Goal: Information Seeking & Learning: Find specific fact

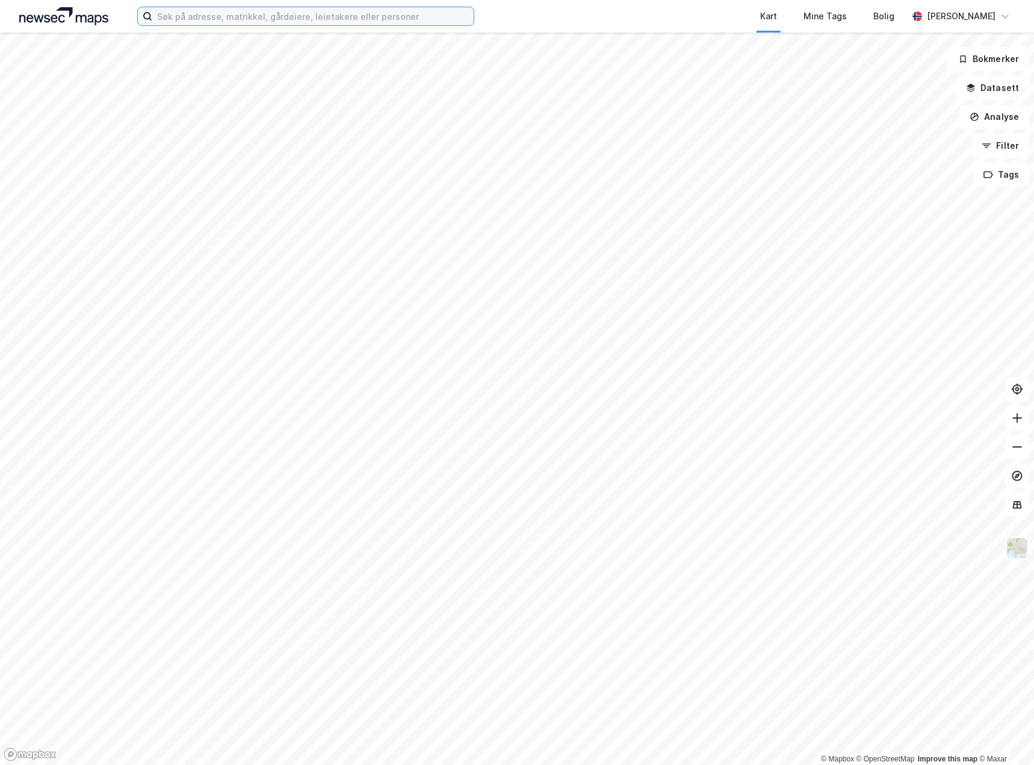
click at [255, 17] on input at bounding box center [313, 16] width 322 height 18
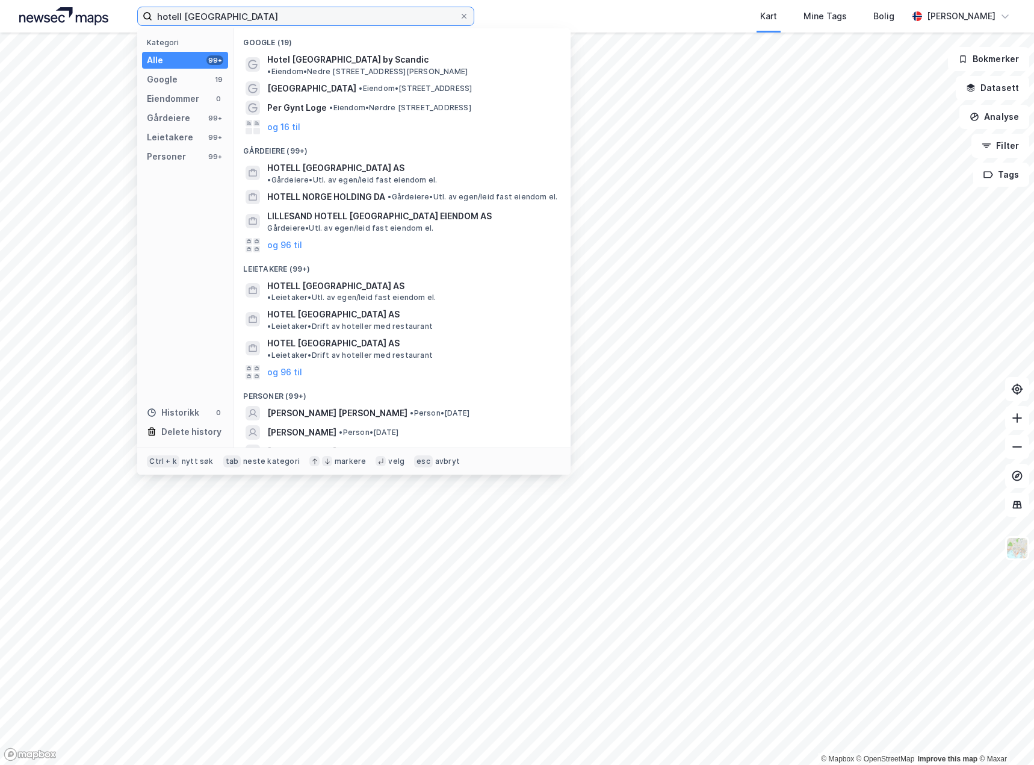
click at [305, 18] on input "hotell [GEOGRAPHIC_DATA]" at bounding box center [305, 16] width 307 height 18
type input "hotell [GEOGRAPHIC_DATA] [GEOGRAPHIC_DATA]"
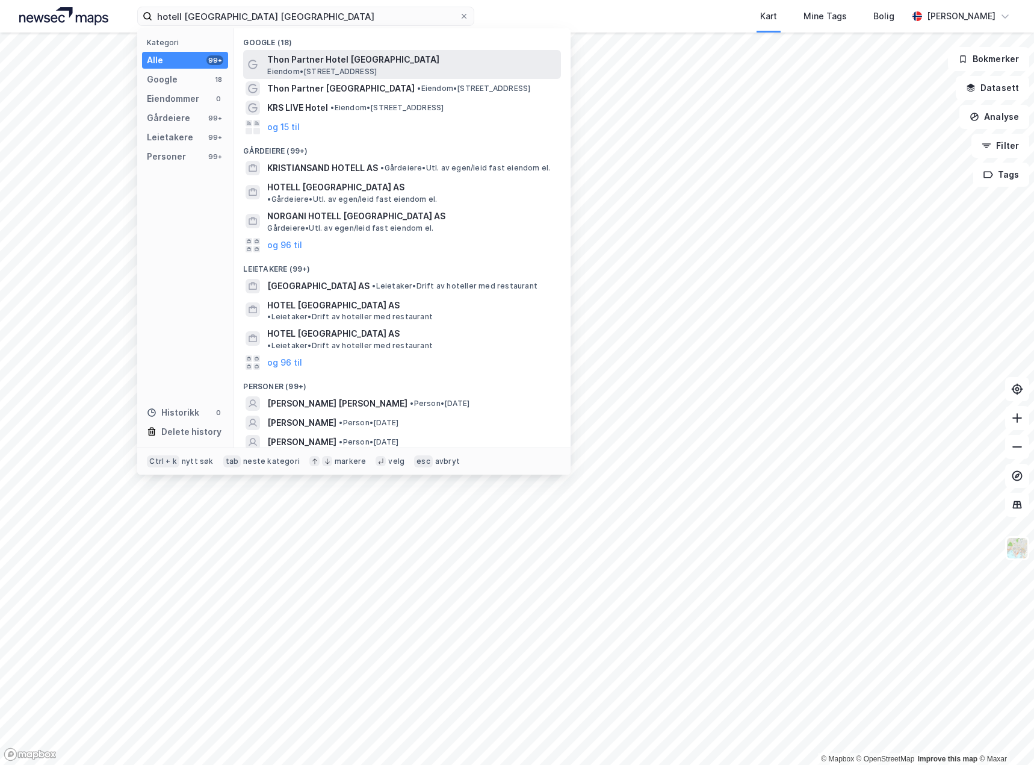
click at [320, 65] on span "Thon Partner Hotel [GEOGRAPHIC_DATA]" at bounding box center [411, 59] width 289 height 14
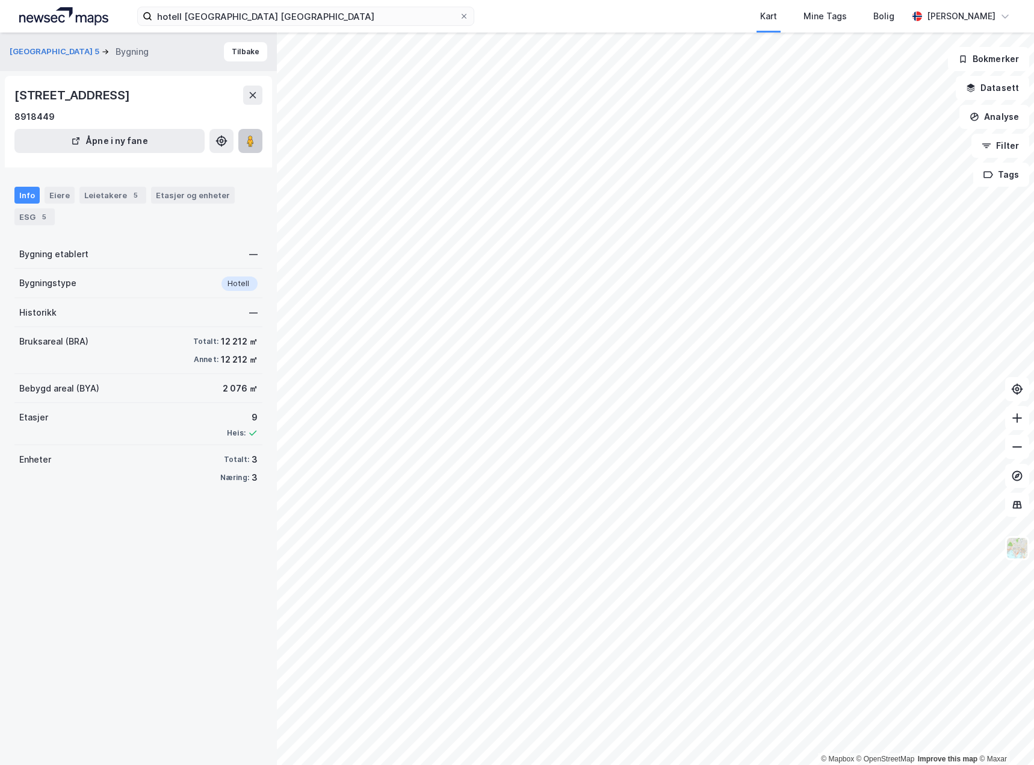
click at [250, 140] on image at bounding box center [250, 141] width 7 height 12
click at [60, 195] on div "Eiere" at bounding box center [60, 195] width 30 height 17
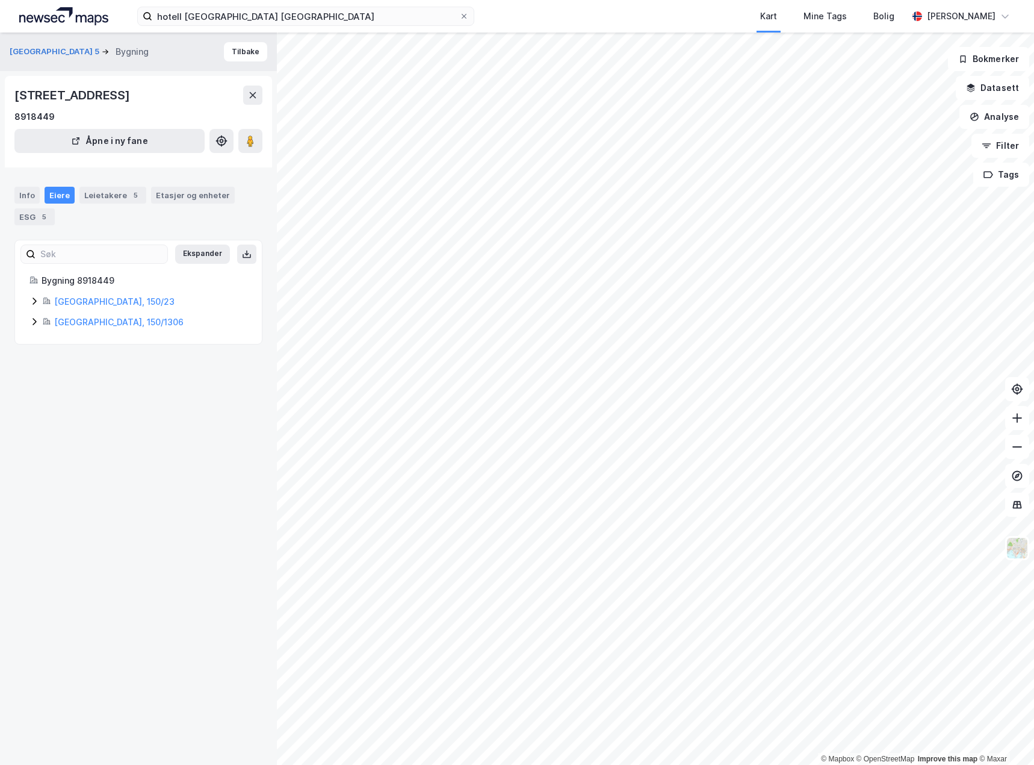
drag, startPoint x: 34, startPoint y: 320, endPoint x: 29, endPoint y: 303, distance: 17.7
click at [33, 315] on div "[GEOGRAPHIC_DATA], 150/1306" at bounding box center [139, 322] width 218 height 14
click at [34, 303] on icon at bounding box center [35, 300] width 4 height 7
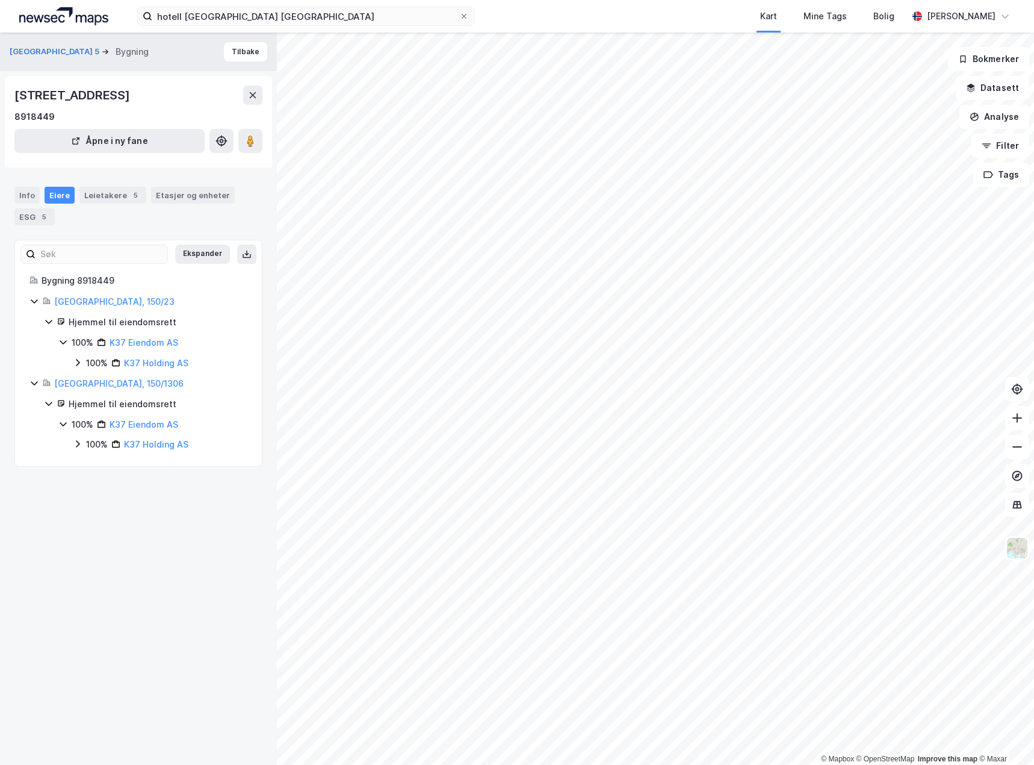
click at [81, 363] on icon at bounding box center [78, 363] width 10 height 10
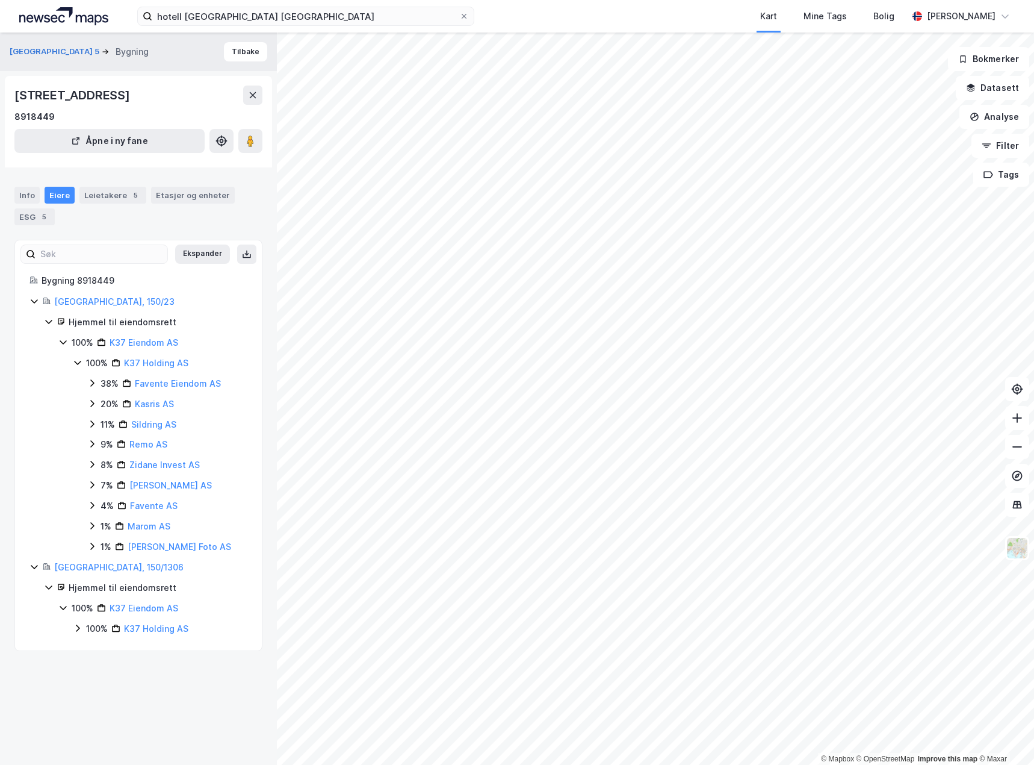
click at [77, 630] on icon at bounding box center [78, 627] width 4 height 7
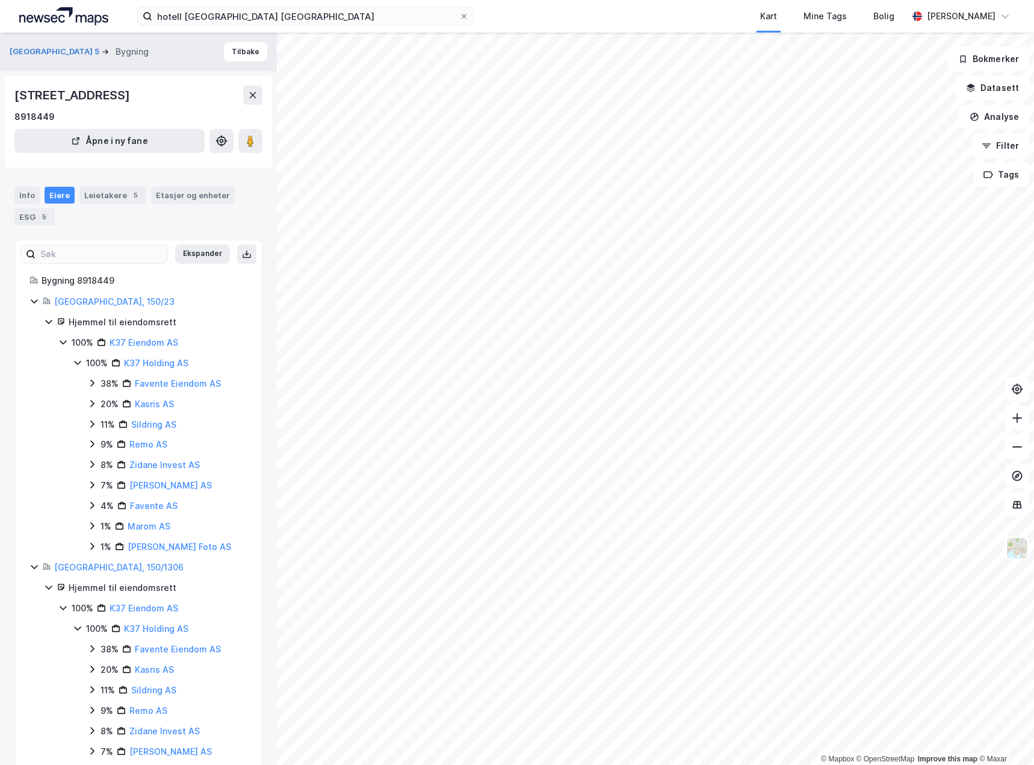
click at [91, 383] on icon at bounding box center [92, 383] width 10 height 10
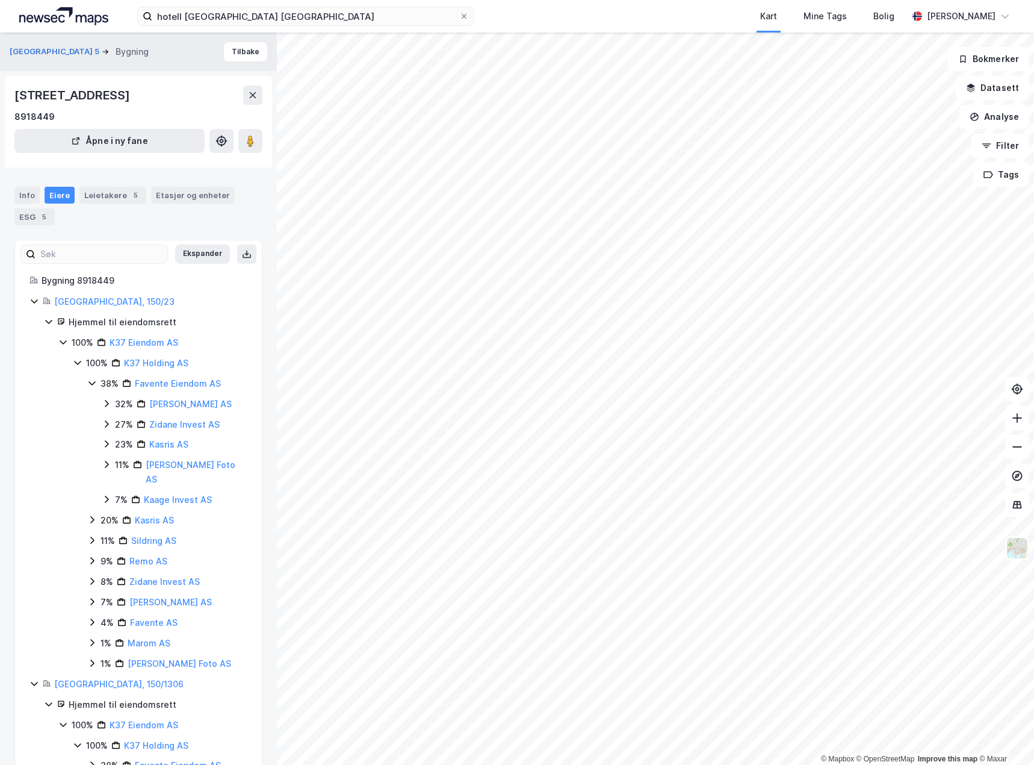
click at [105, 424] on icon at bounding box center [107, 424] width 10 height 10
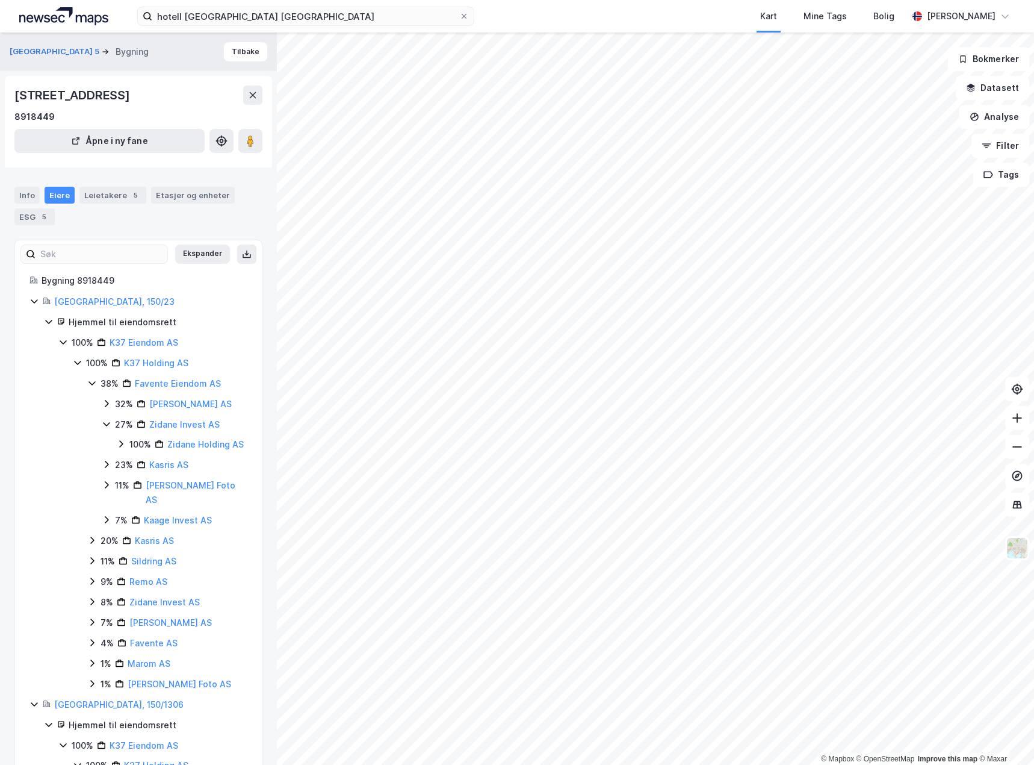
click at [105, 405] on icon at bounding box center [107, 404] width 10 height 10
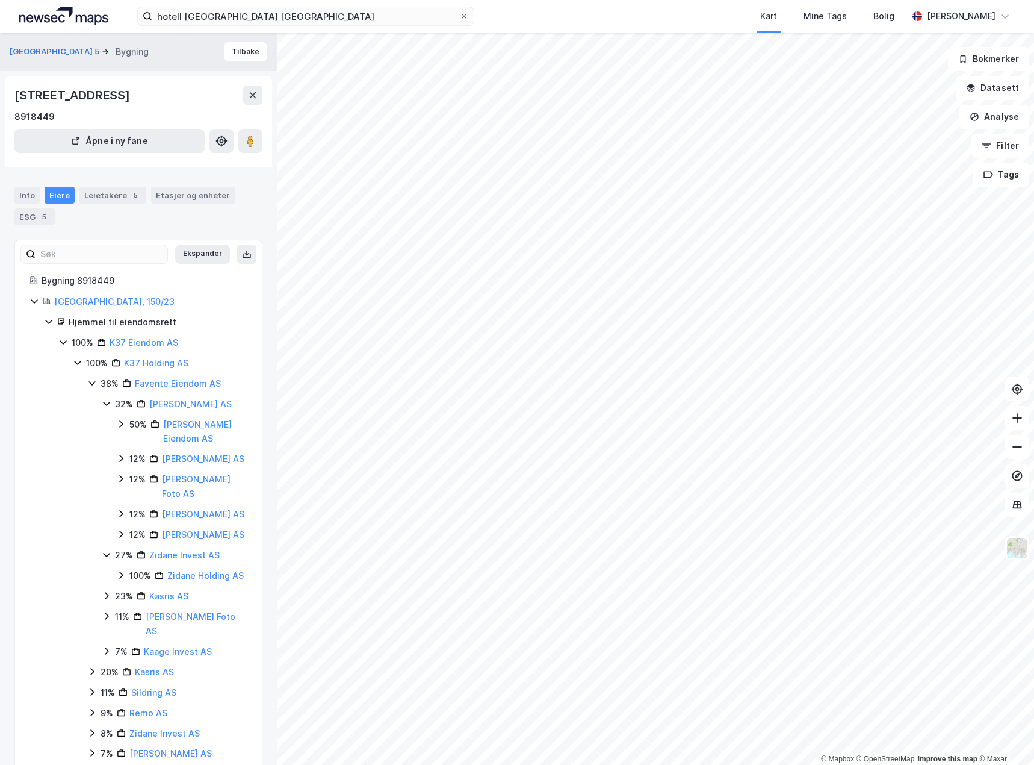
click at [120, 425] on icon at bounding box center [121, 424] width 10 height 10
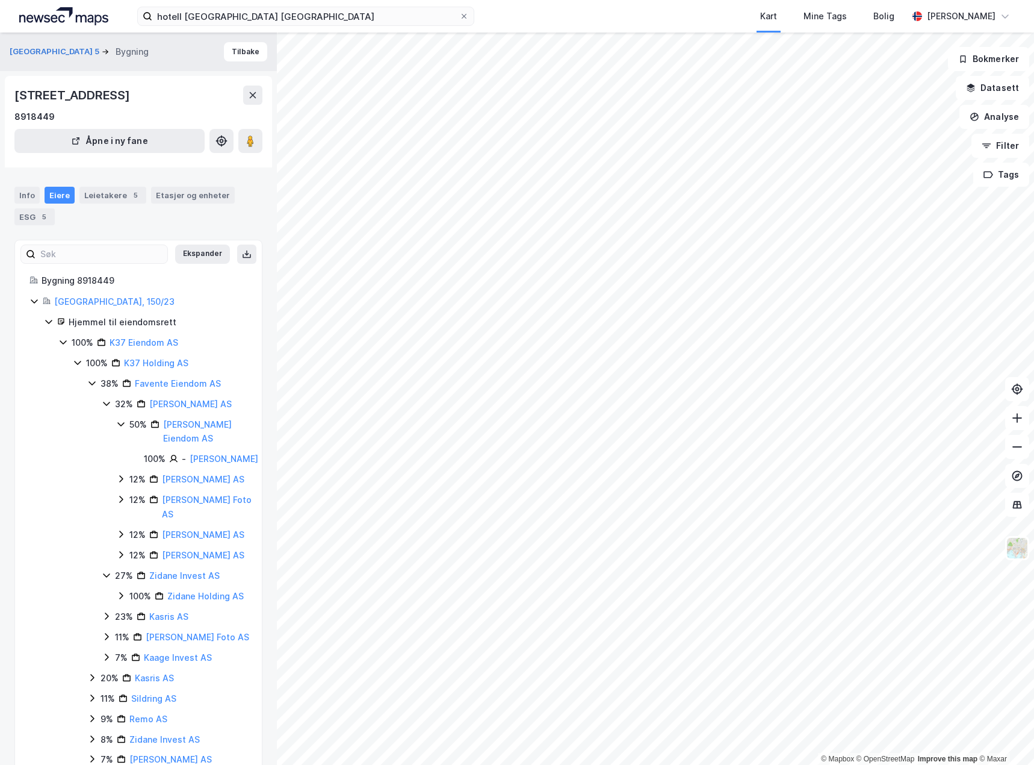
drag, startPoint x: 119, startPoint y: 493, endPoint x: 124, endPoint y: 502, distance: 10.5
click at [119, 483] on icon at bounding box center [121, 479] width 10 height 10
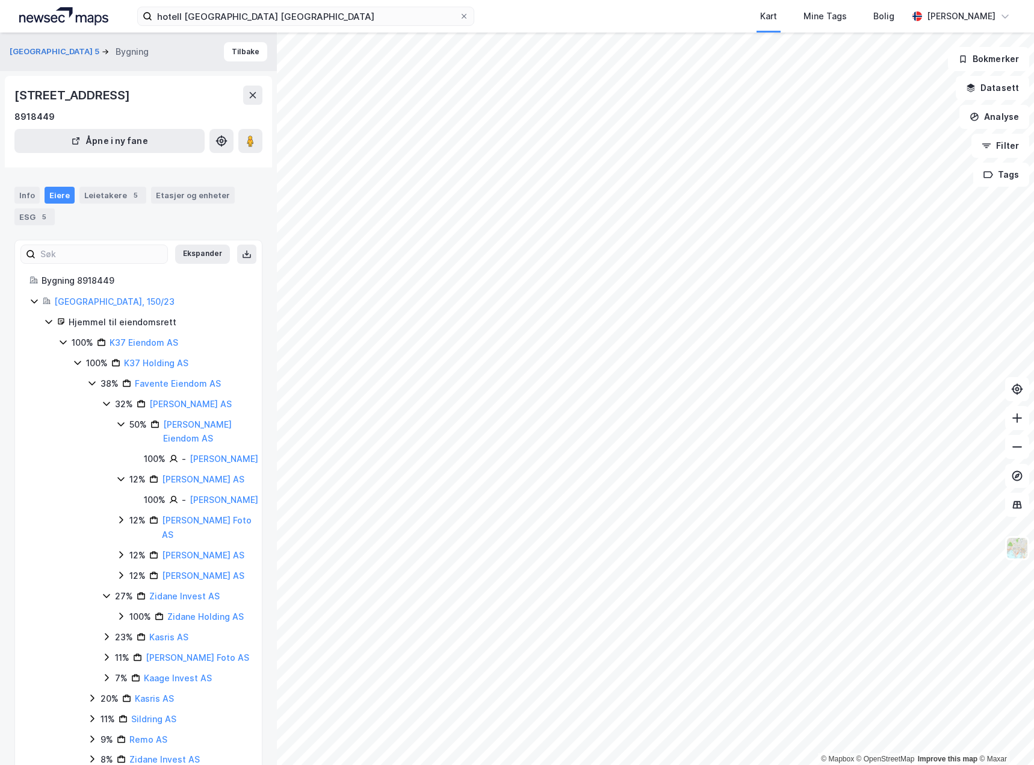
click at [118, 524] on icon at bounding box center [121, 520] width 10 height 10
click at [92, 385] on icon at bounding box center [92, 383] width 7 height 4
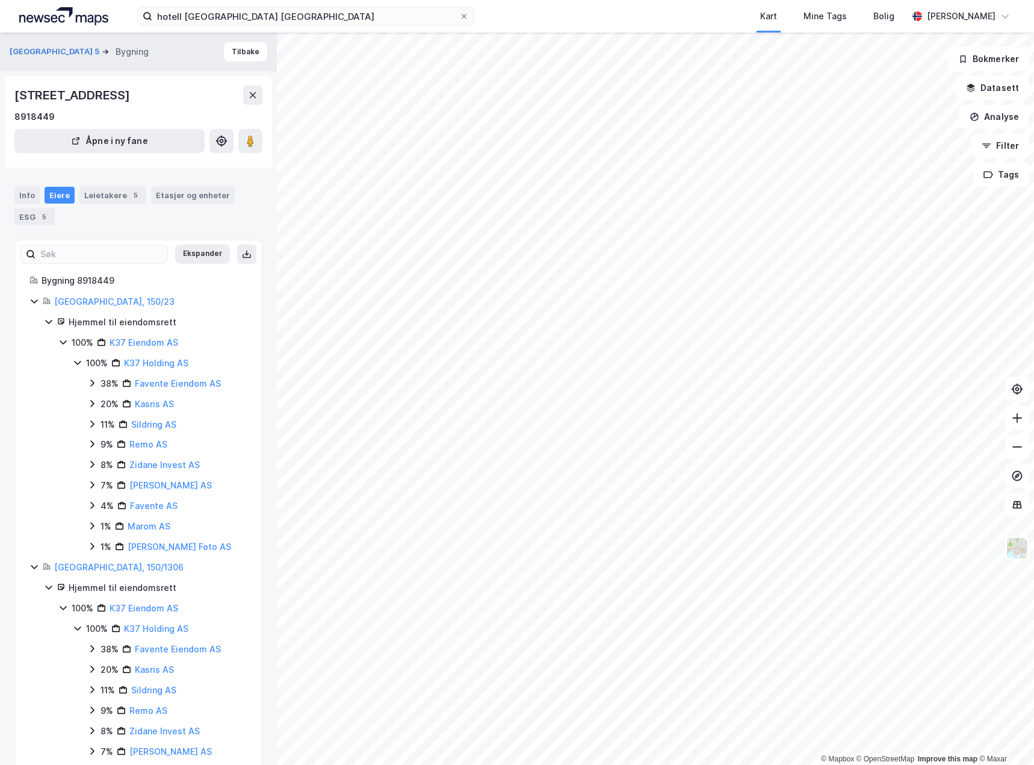
click at [90, 403] on icon at bounding box center [92, 404] width 10 height 10
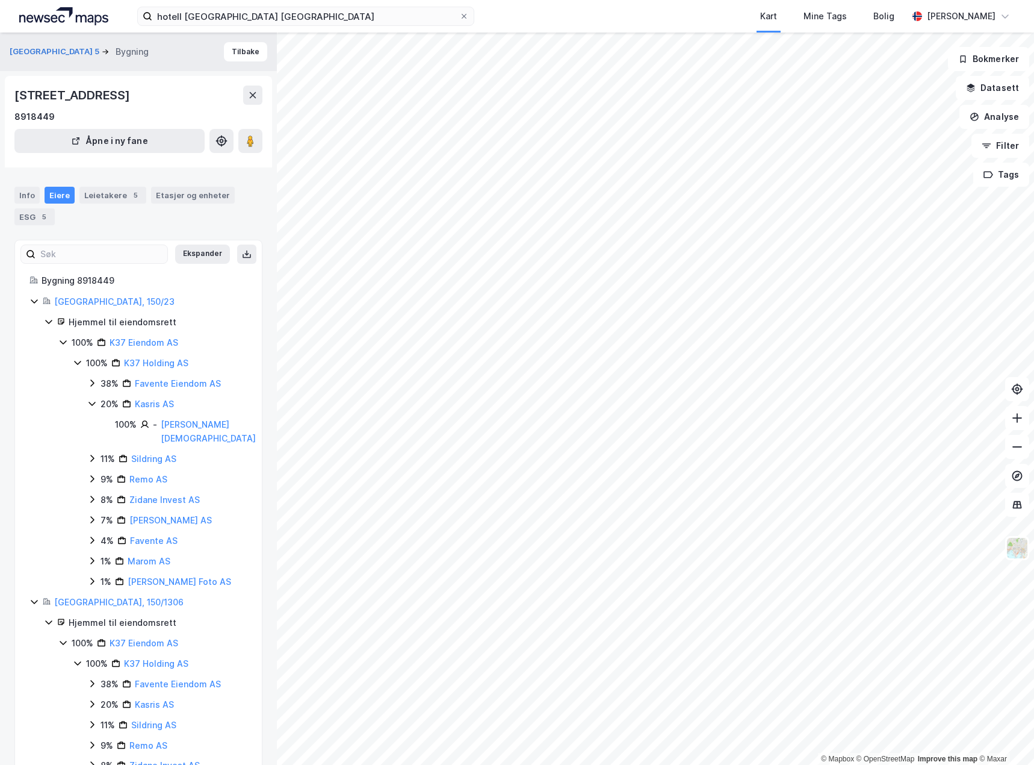
click at [90, 403] on icon at bounding box center [92, 404] width 7 height 4
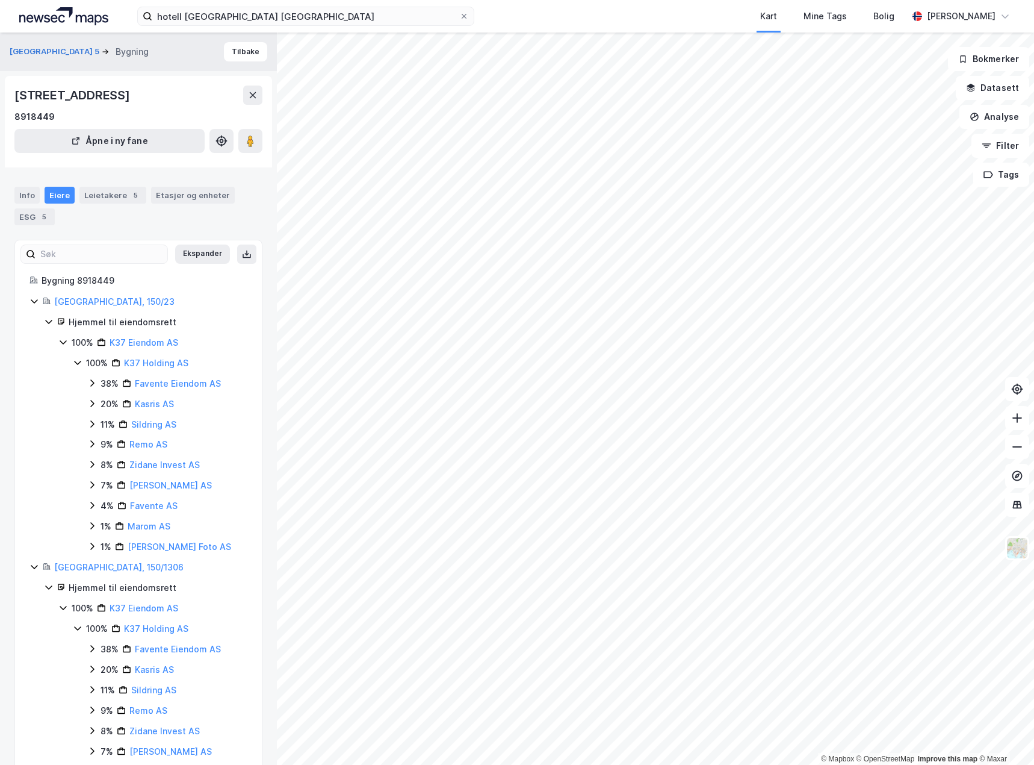
click at [90, 427] on icon at bounding box center [92, 424] width 10 height 10
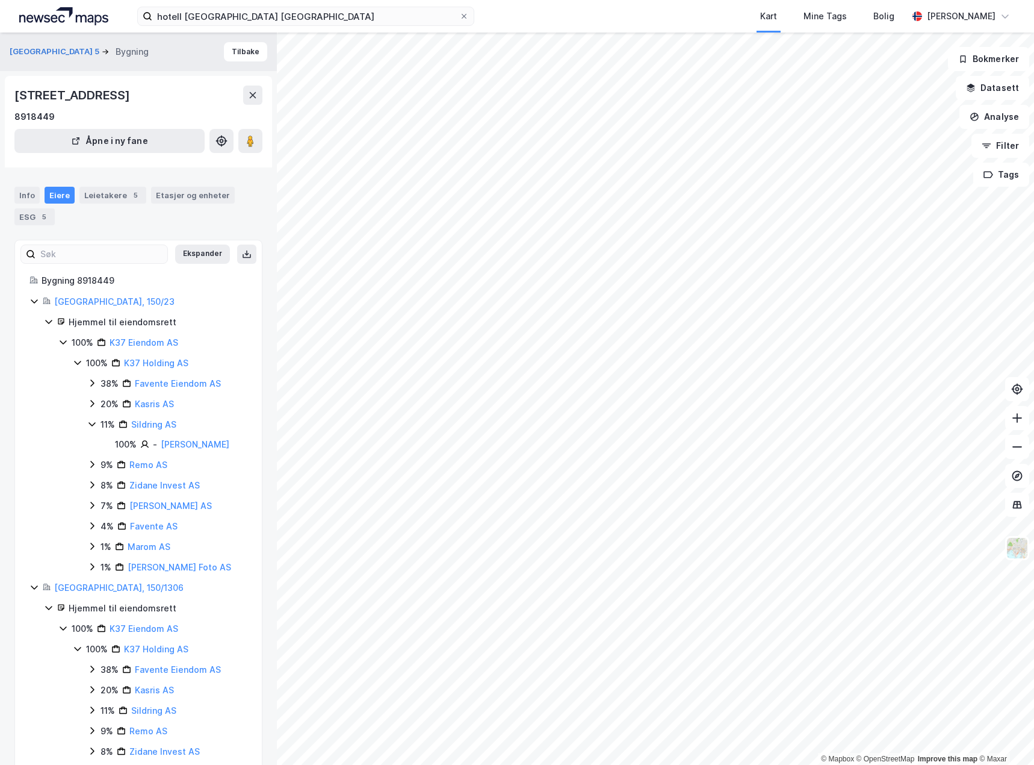
click at [91, 424] on icon at bounding box center [92, 424] width 7 height 4
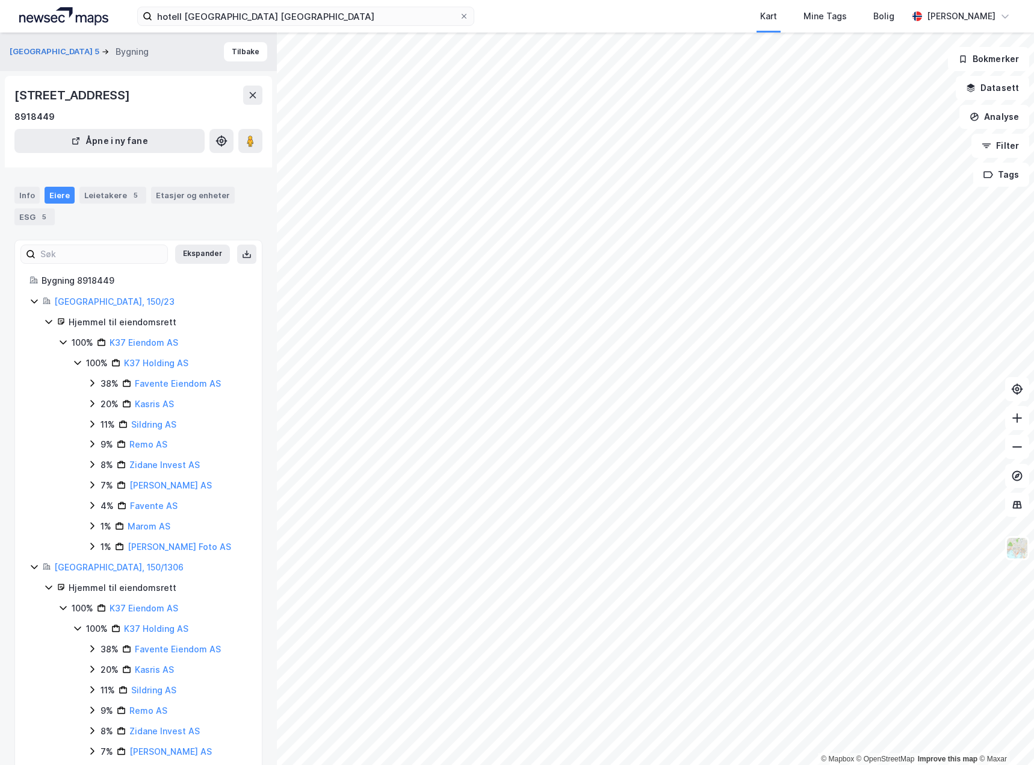
click at [92, 444] on icon at bounding box center [92, 444] width 10 height 10
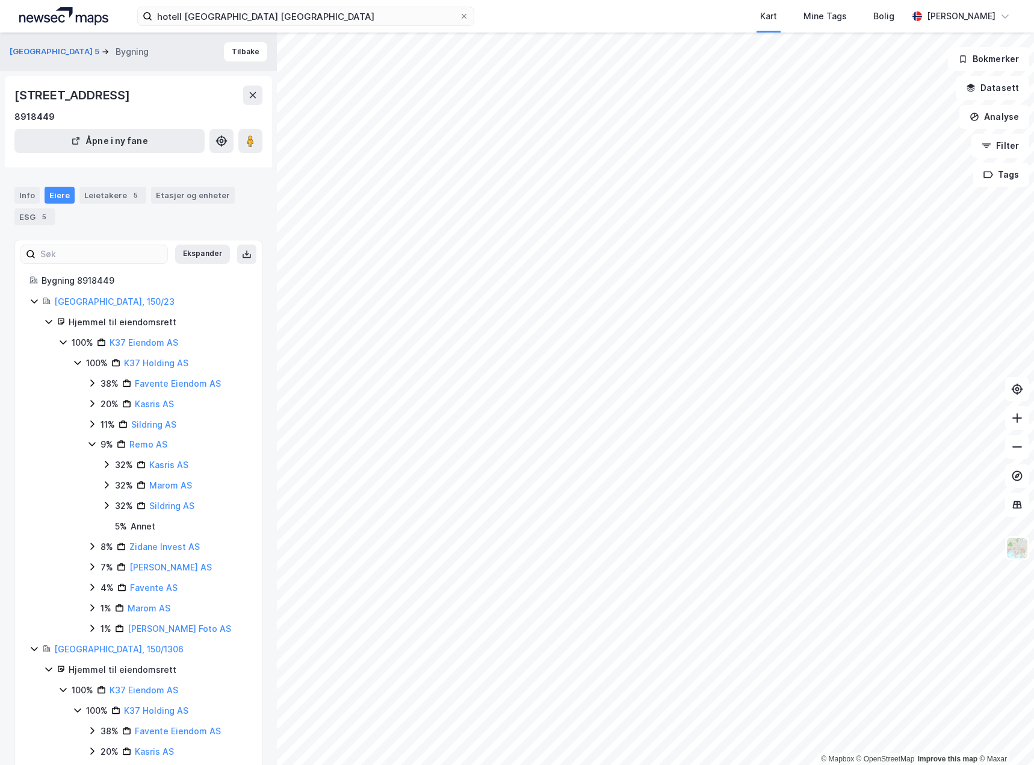
click at [92, 443] on icon at bounding box center [92, 444] width 10 height 10
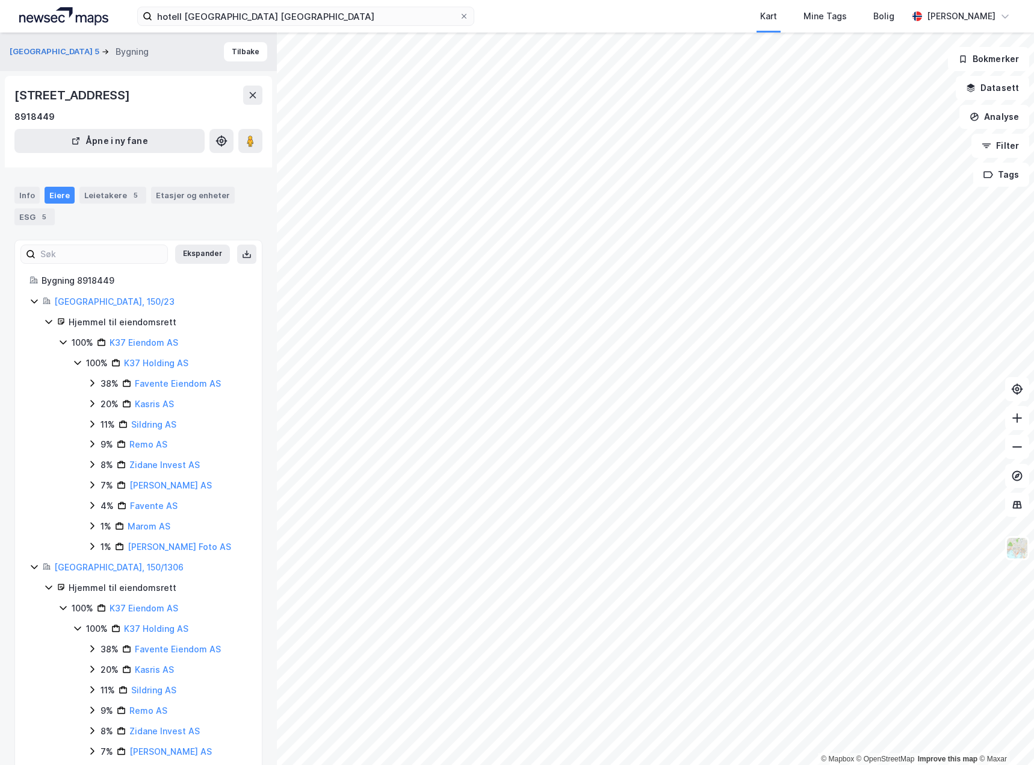
click at [90, 464] on icon at bounding box center [92, 464] width 10 height 10
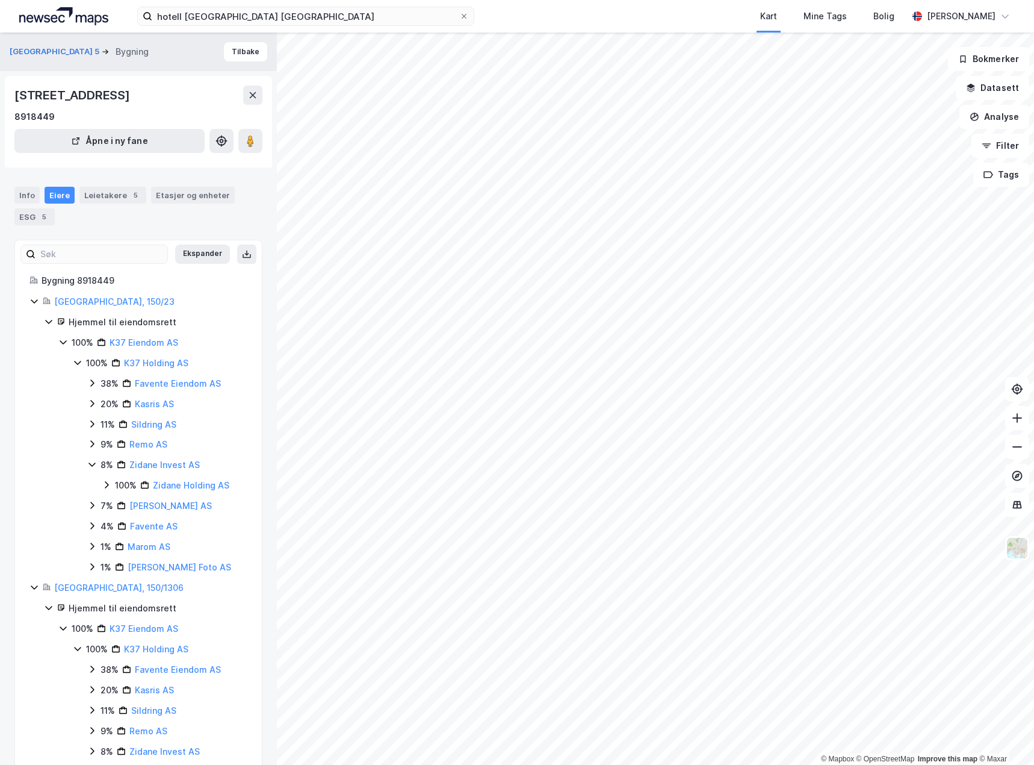
click at [90, 464] on icon at bounding box center [92, 465] width 7 height 4
